Goal: Find specific page/section: Find specific page/section

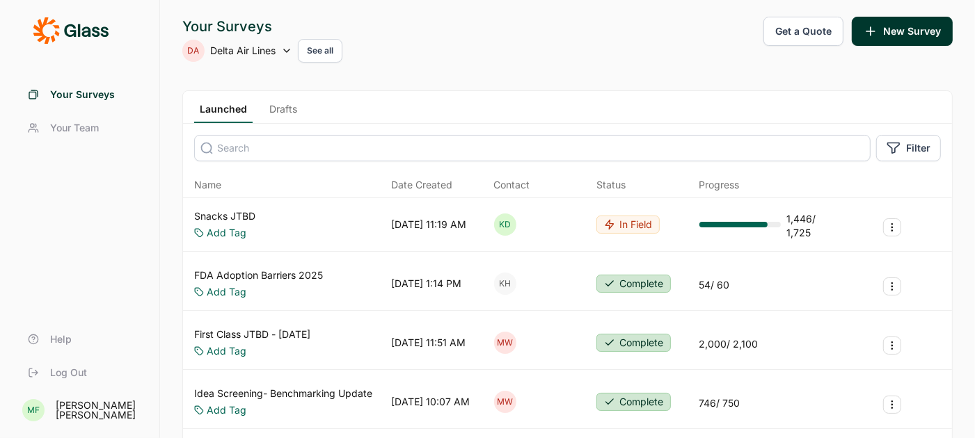
click at [245, 213] on link "Snacks JTBD" at bounding box center [224, 216] width 61 height 14
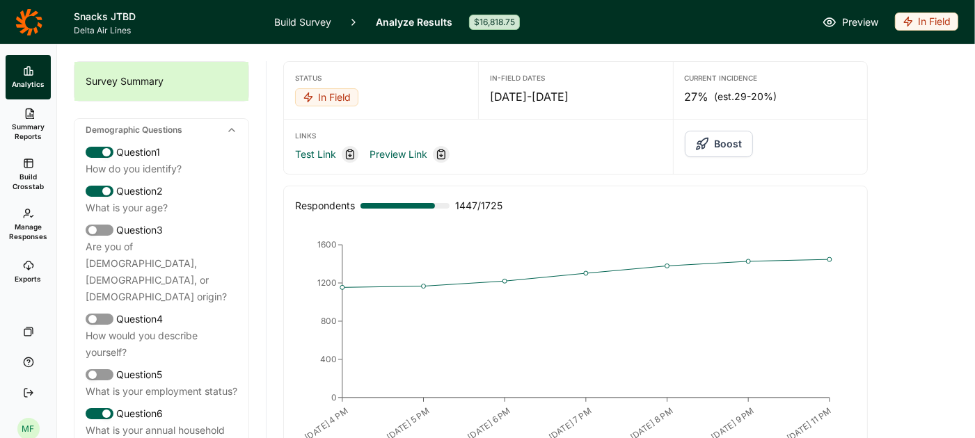
click at [29, 267] on use at bounding box center [28, 266] width 9 height 8
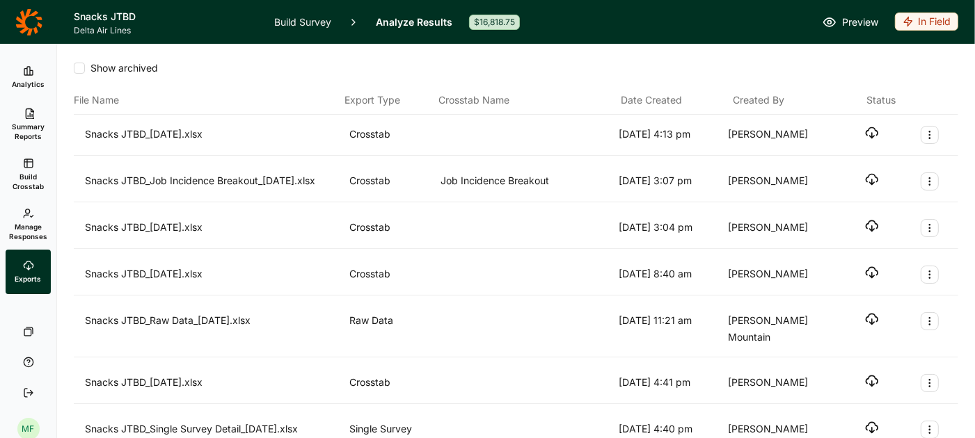
click at [872, 129] on icon "button" at bounding box center [872, 133] width 14 height 14
click at [33, 68] on icon at bounding box center [28, 70] width 11 height 11
